Goal: Find specific page/section: Find specific page/section

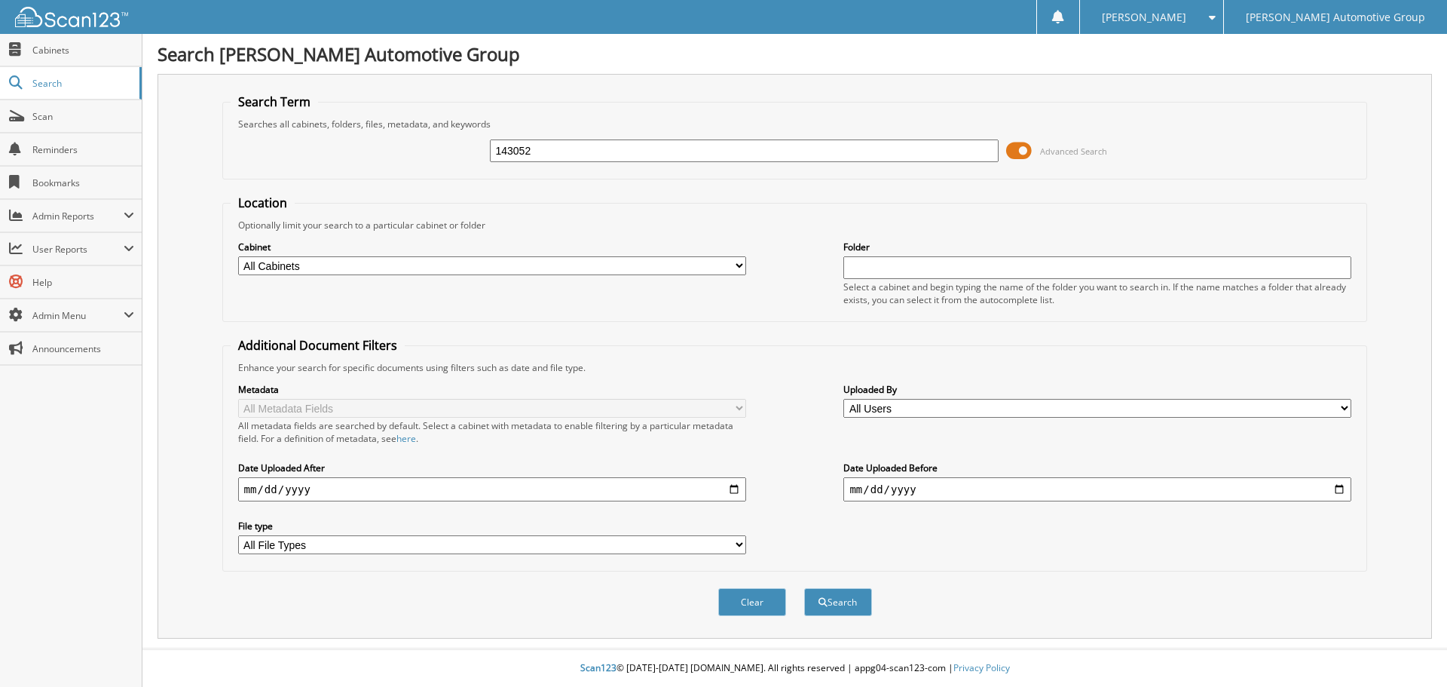
type input "143052"
click at [804, 588] on button "Search" at bounding box center [838, 602] width 68 height 28
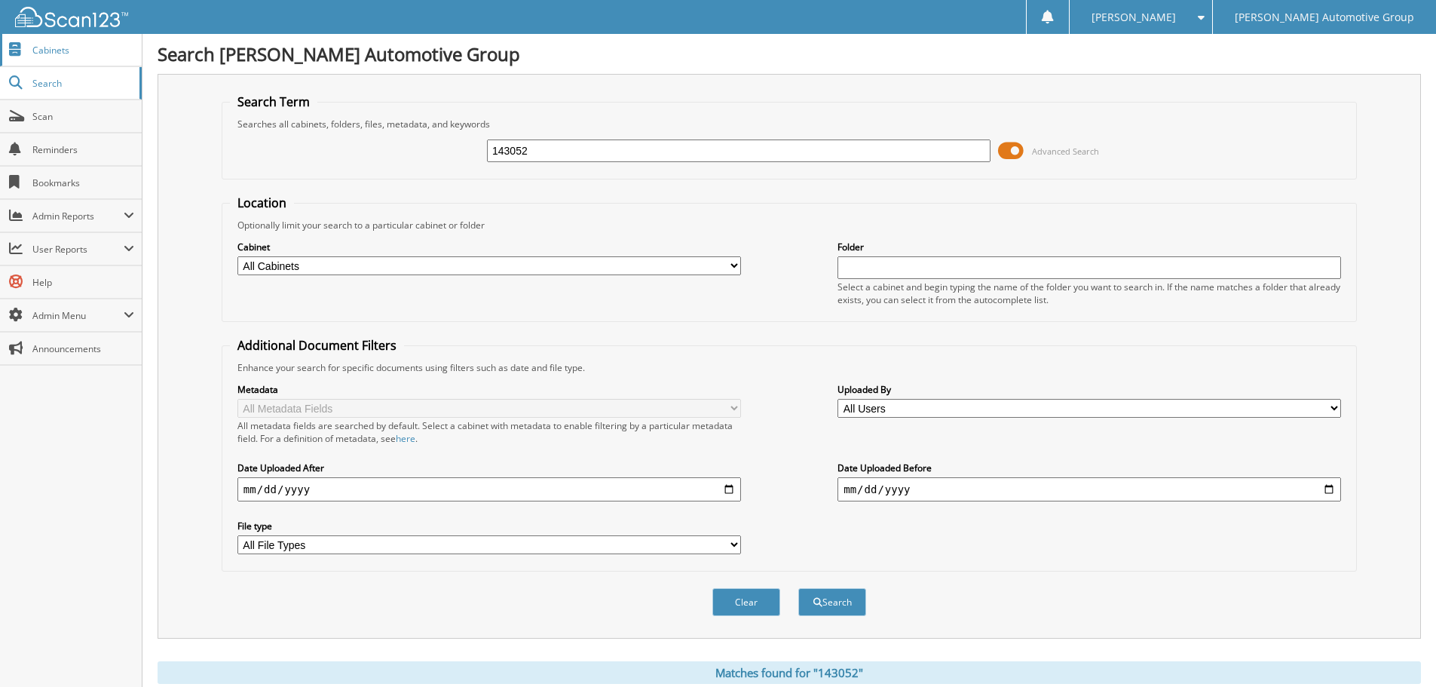
click at [69, 50] on span "Cabinets" at bounding box center [83, 50] width 102 height 13
